Goal: Task Accomplishment & Management: Manage account settings

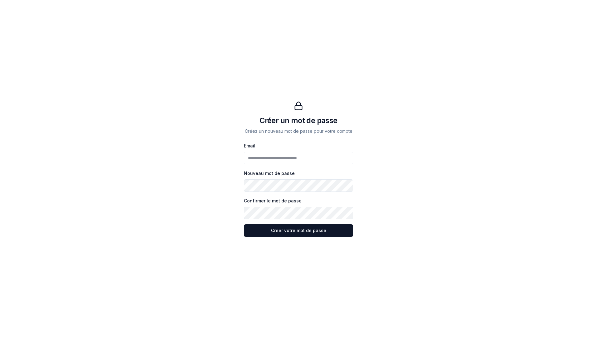
click at [397, 225] on div "**********" at bounding box center [298, 169] width 499 height 338
click at [244, 224] on button "Créer votre mot de passe Créer votre mot de passe" at bounding box center [298, 230] width 109 height 12
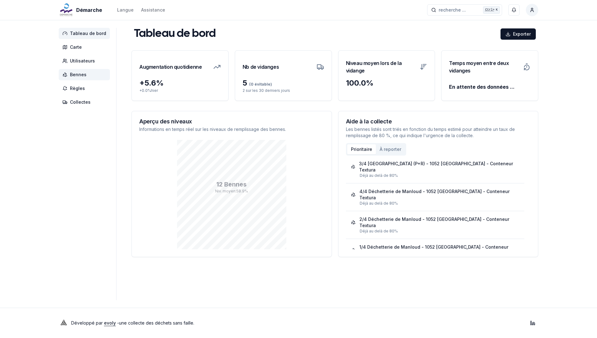
click at [80, 75] on span "Bennes" at bounding box center [78, 74] width 17 height 6
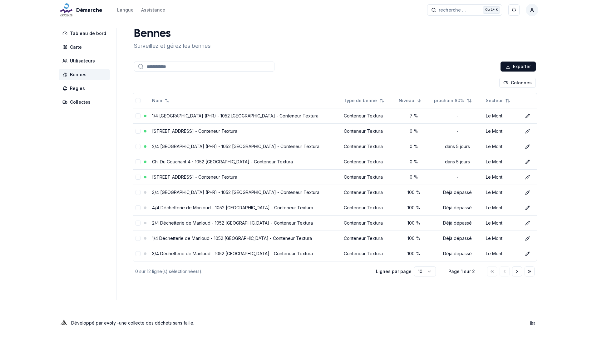
click at [179, 71] on input at bounding box center [204, 66] width 140 height 10
click at [426, 272] on html "Démarche Langue Assistance recherche ... recherche ... Ctrl+ K Fernando Stefani…" at bounding box center [298, 169] width 597 height 338
click at [519, 273] on html "Démarche Langue Assistance recherche ... recherche ... Ctrl+ K Fernando Stefani…" at bounding box center [298, 169] width 597 height 338
click at [519, 271] on icon "Aller à la page suivante" at bounding box center [516, 271] width 5 height 5
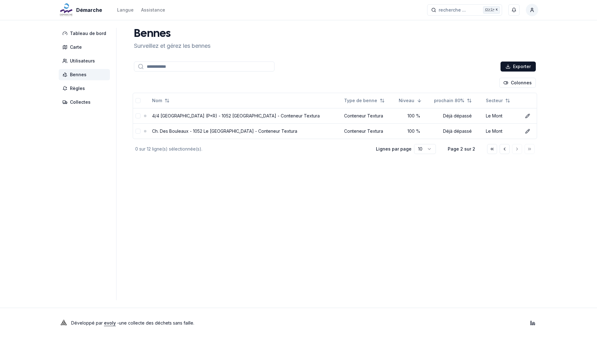
click at [80, 71] on span "Bennes" at bounding box center [78, 74] width 17 height 6
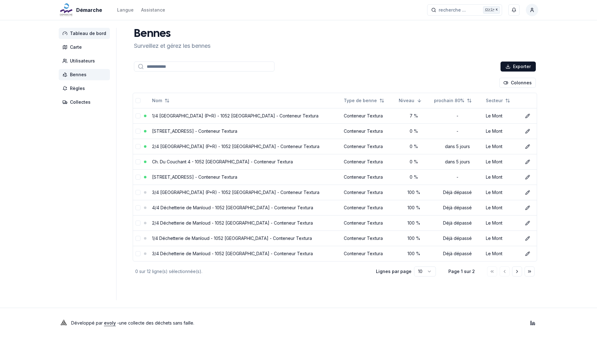
click at [79, 36] on span "Tableau de bord" at bounding box center [88, 33] width 36 height 6
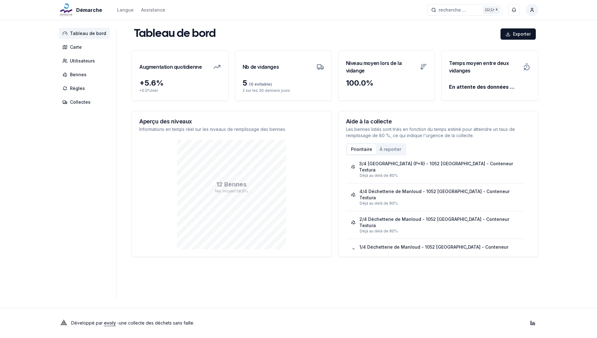
drag, startPoint x: 118, startPoint y: 1, endPoint x: 75, endPoint y: 180, distance: 185.0
click at [75, 180] on aside "Tableau de bord Carte Utilisateurs Bennes Règles Collectes" at bounding box center [88, 164] width 58 height 272
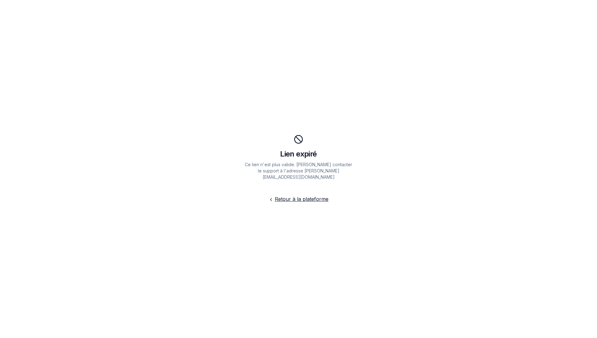
click at [314, 196] on link "Retour à la plateforme" at bounding box center [302, 199] width 54 height 6
click at [308, 196] on link "Retour à la plateforme" at bounding box center [302, 199] width 54 height 6
click at [321, 196] on link "Retour à la plateforme" at bounding box center [302, 199] width 54 height 6
